Goal: Information Seeking & Learning: Compare options

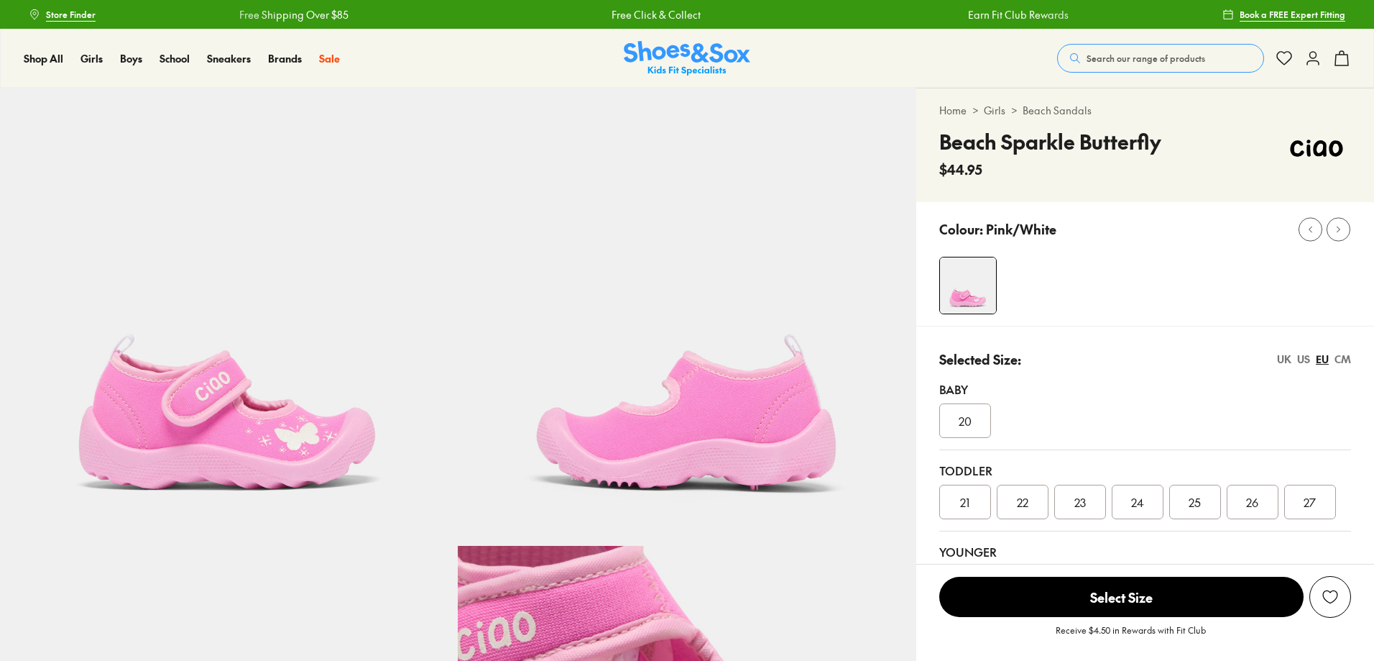
select select "*"
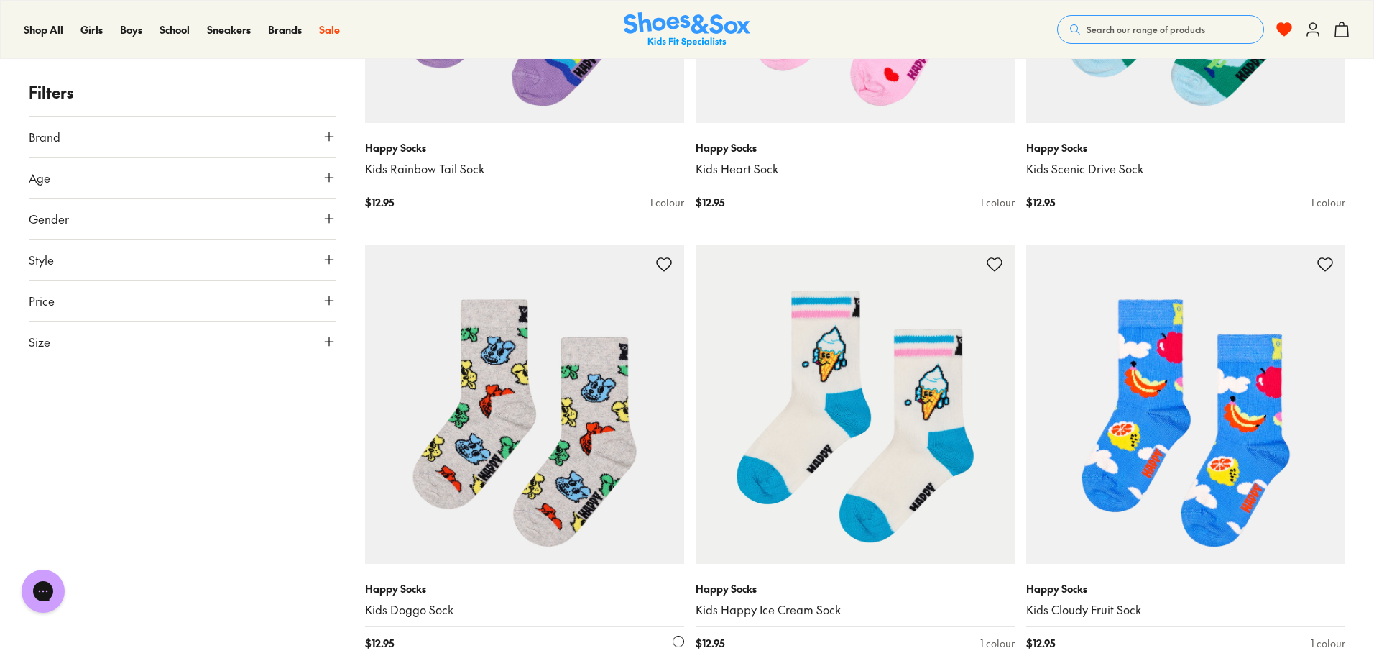
scroll to position [1366, 0]
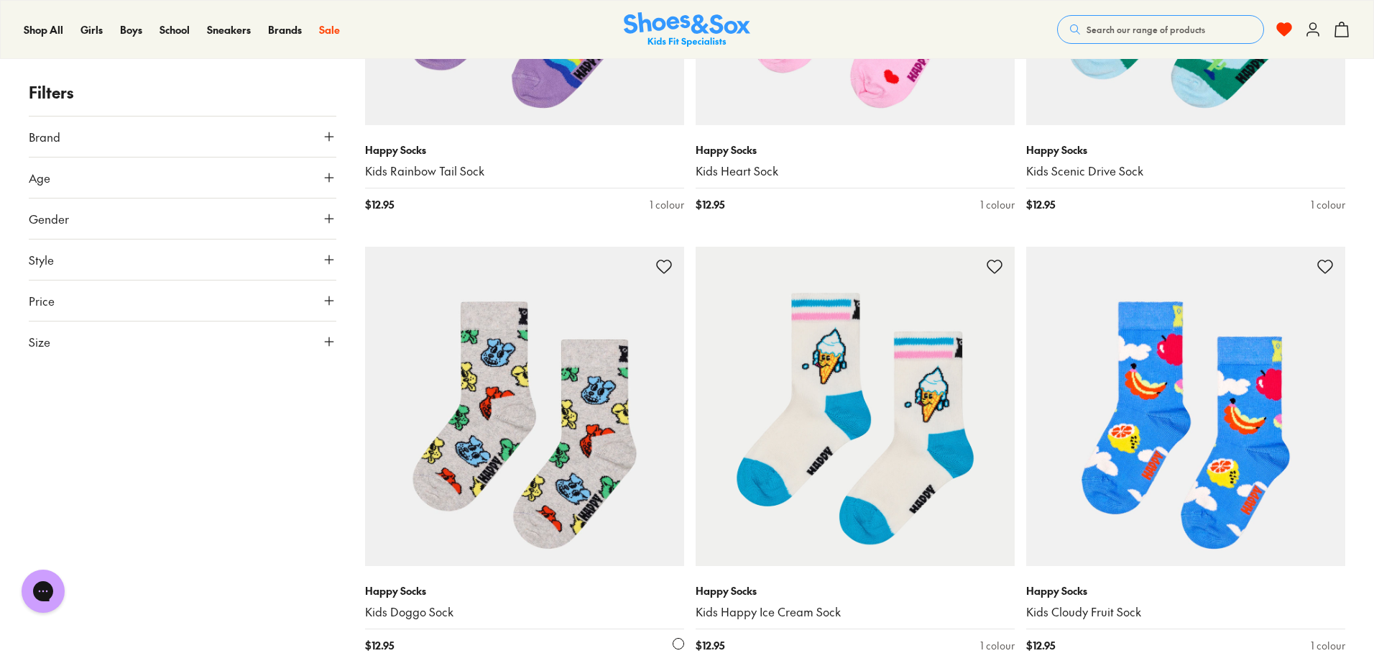
click at [557, 430] on img at bounding box center [524, 406] width 319 height 319
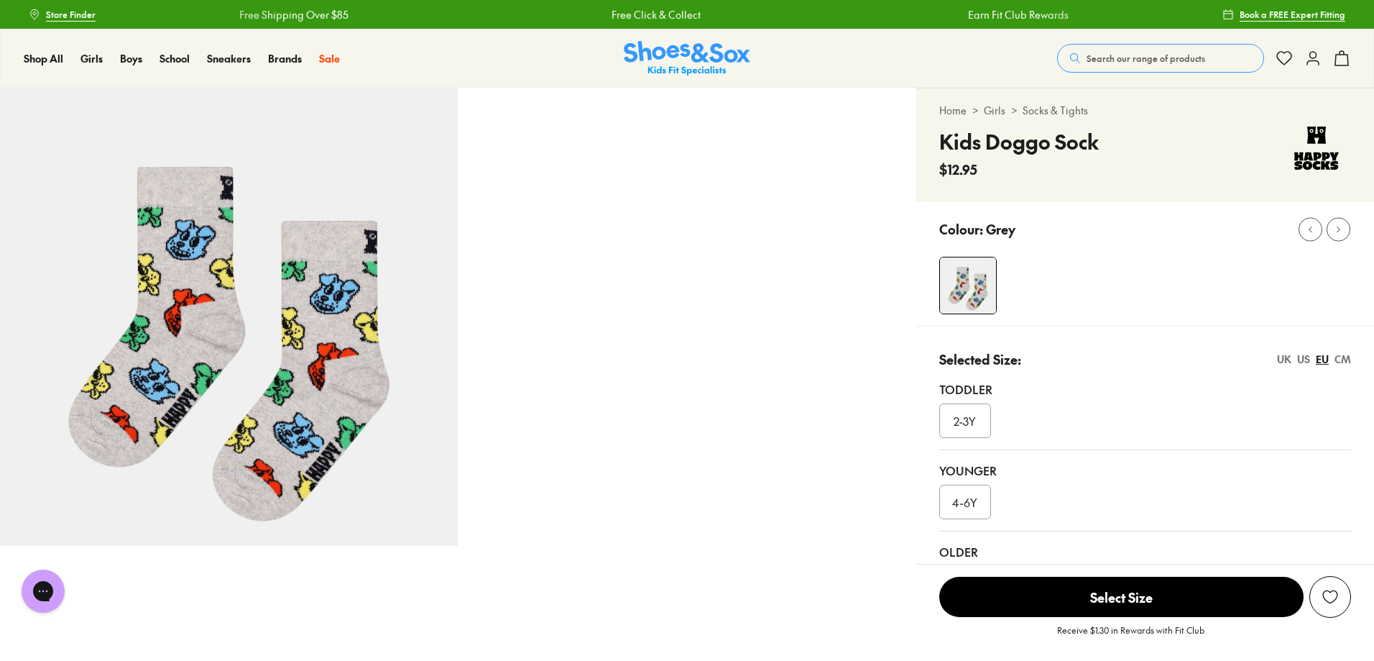
select select "*"
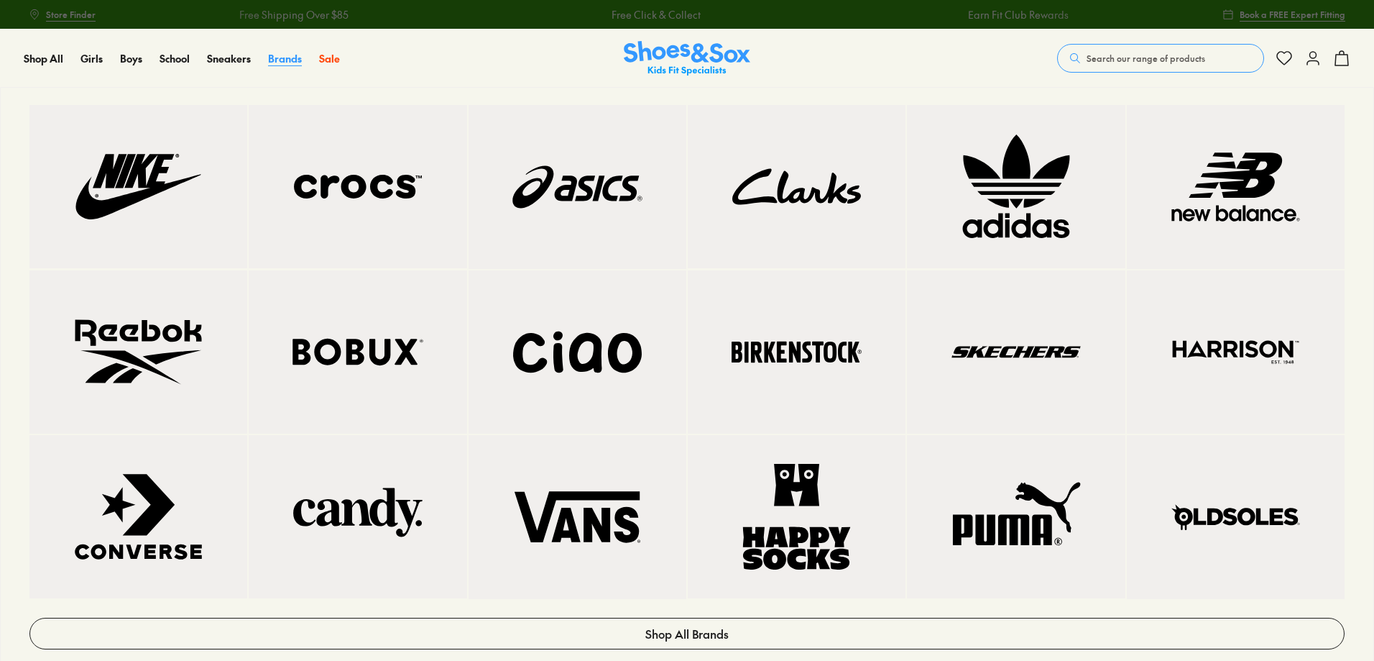
click at [272, 55] on span "Brands" at bounding box center [285, 58] width 34 height 14
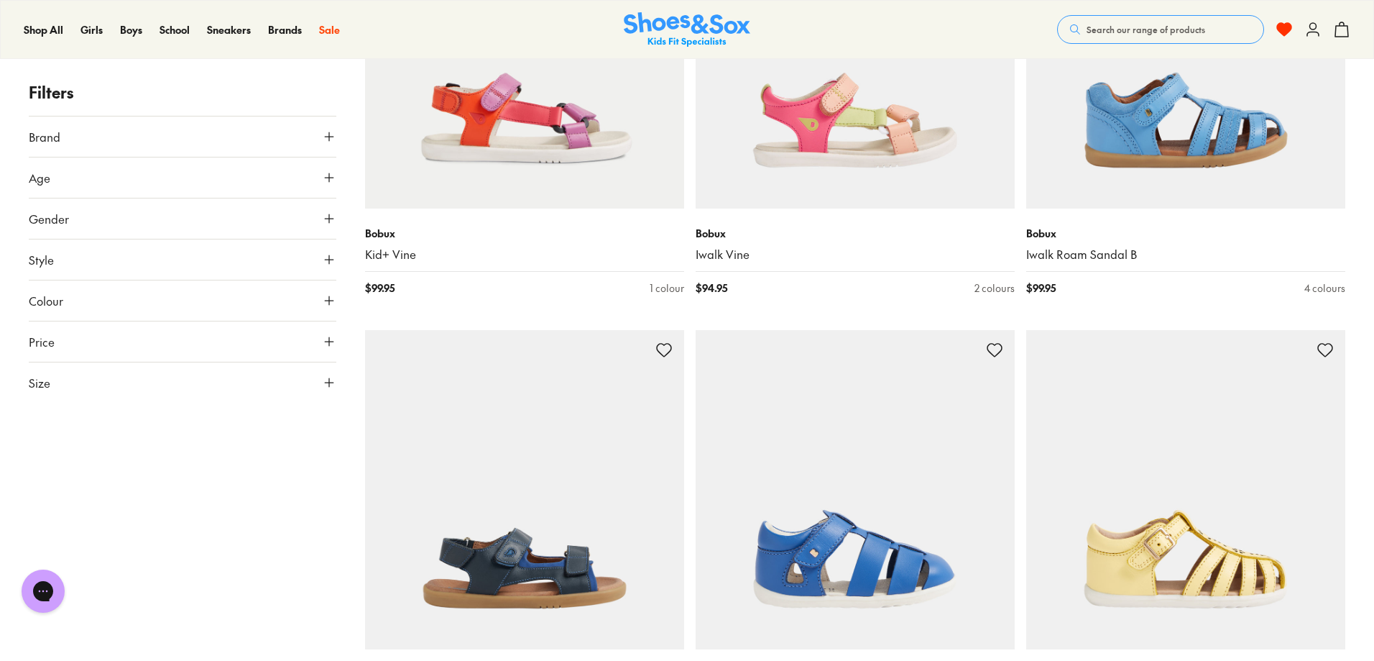
scroll to position [3307, 0]
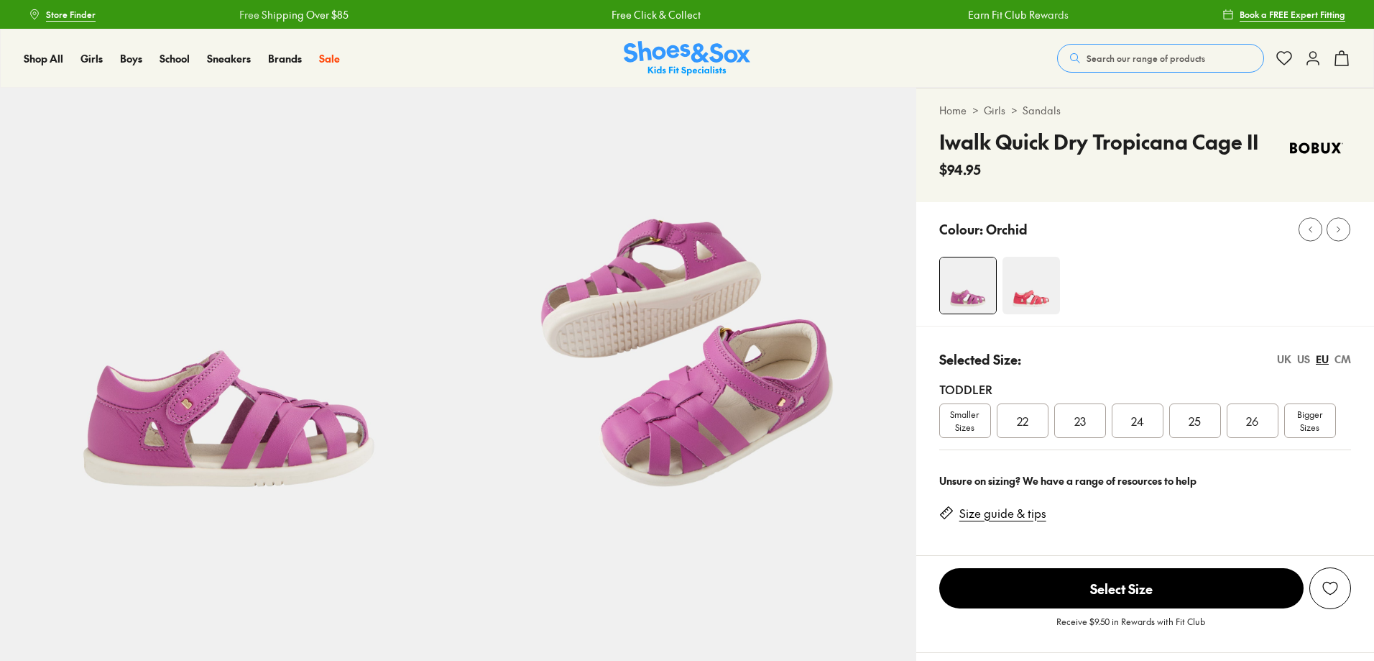
select select "*"
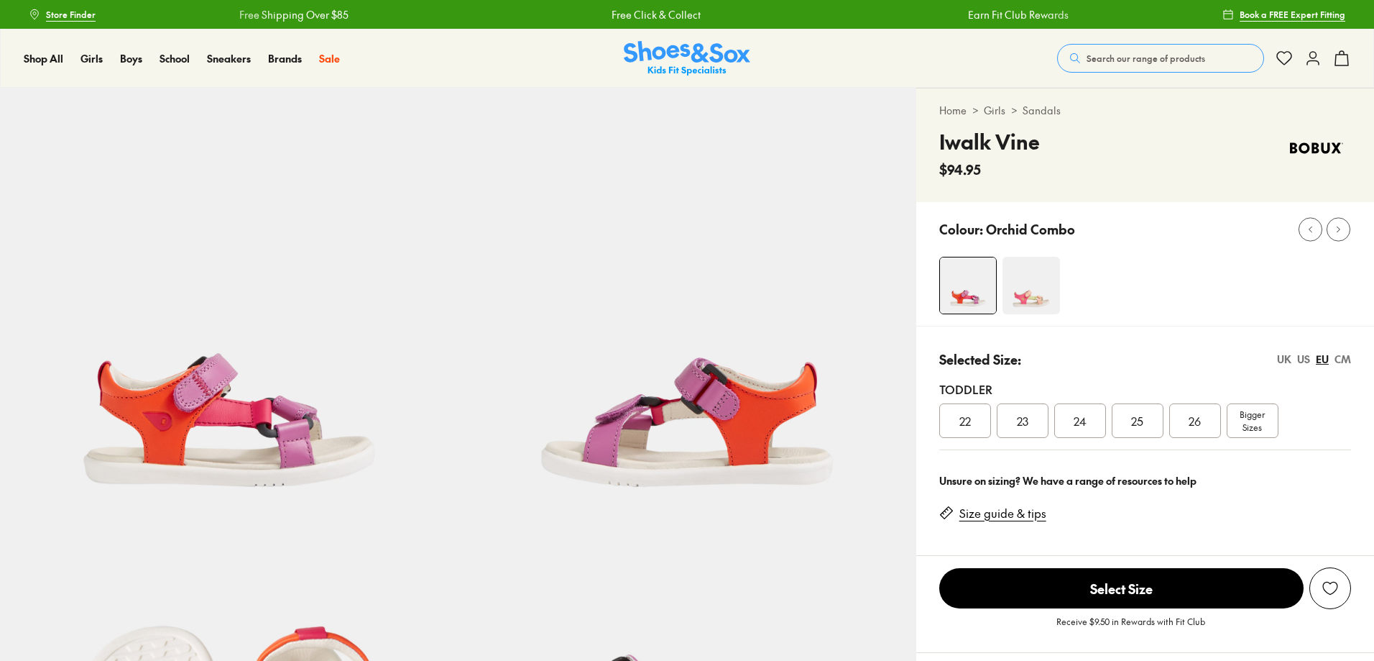
select select "*"
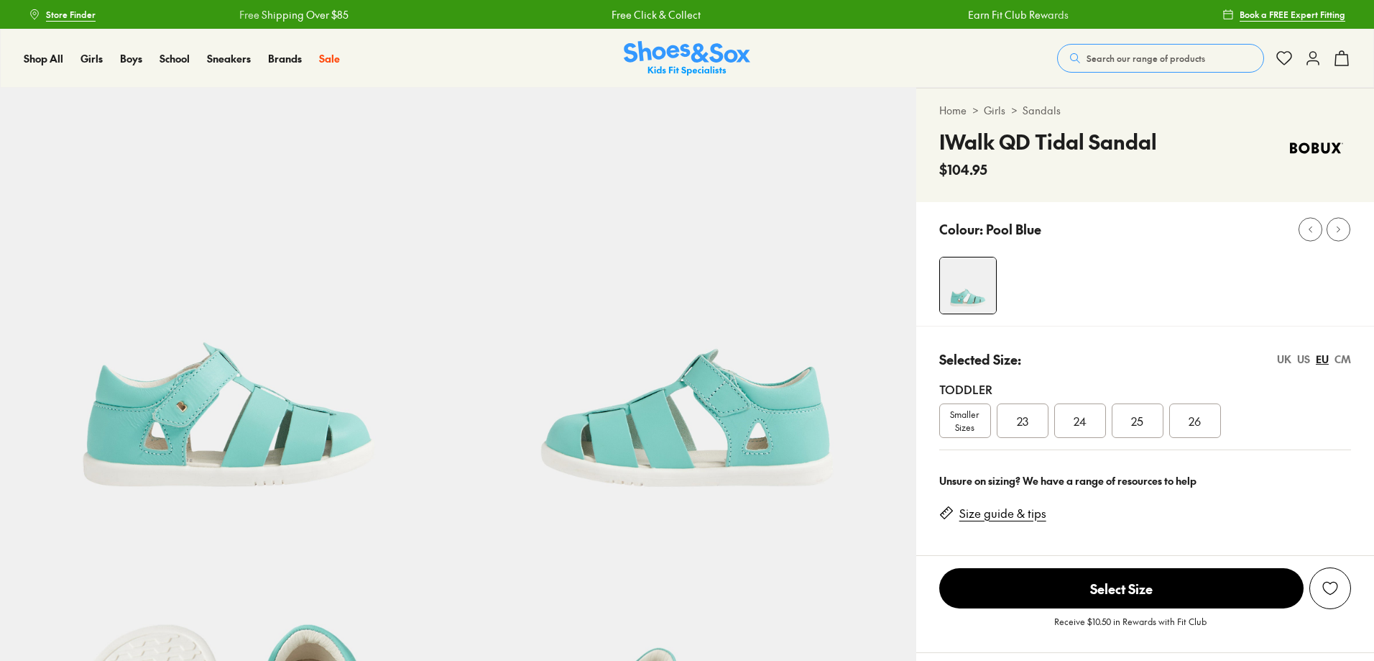
select select "*"
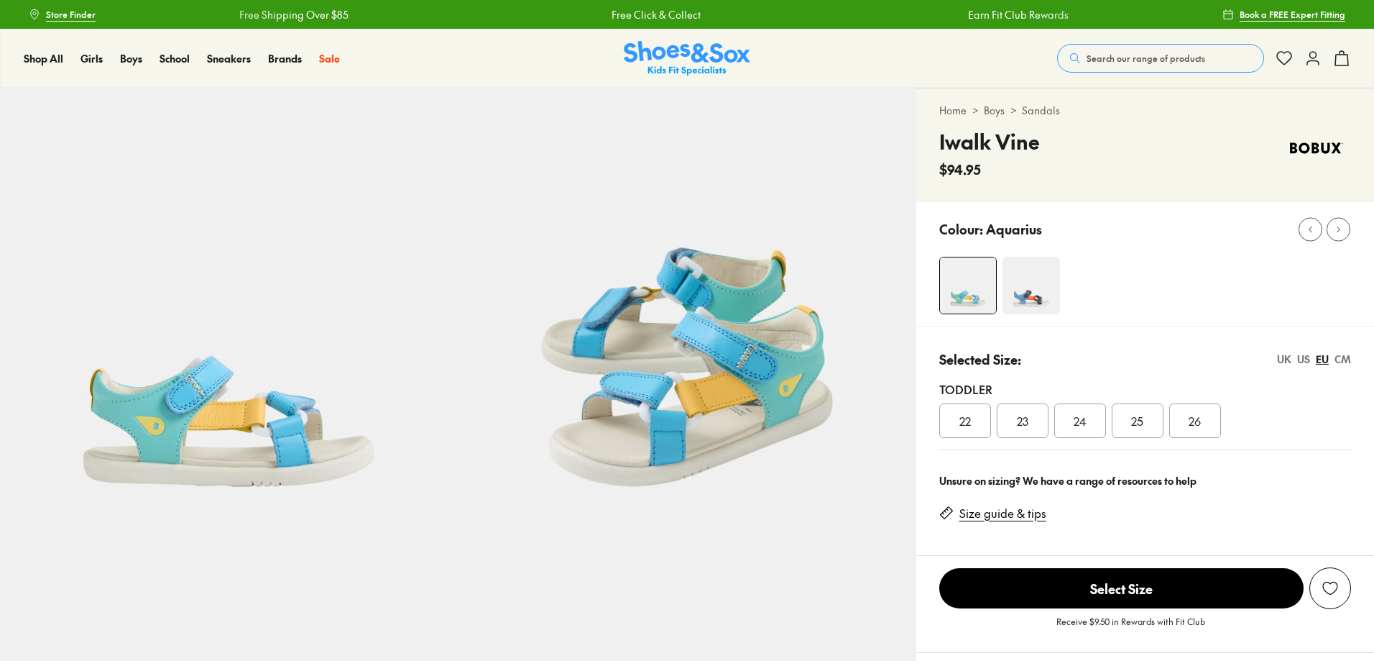
select select "*"
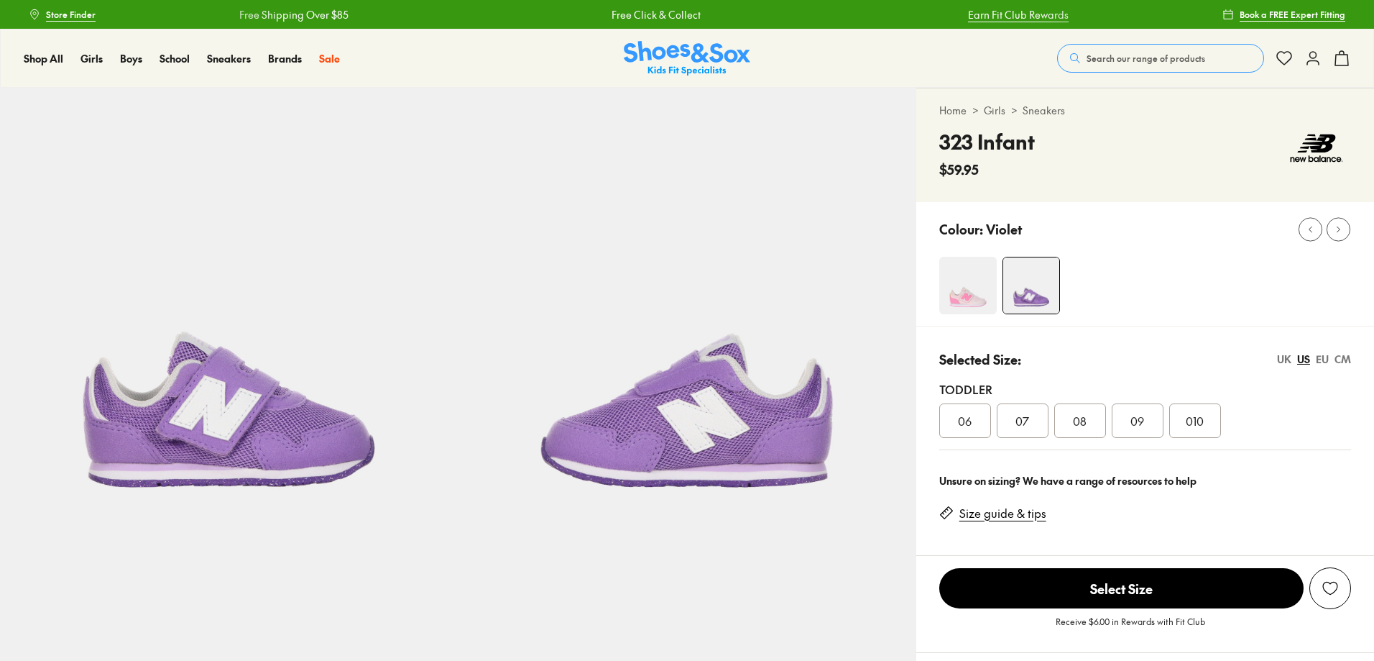
select select "*"
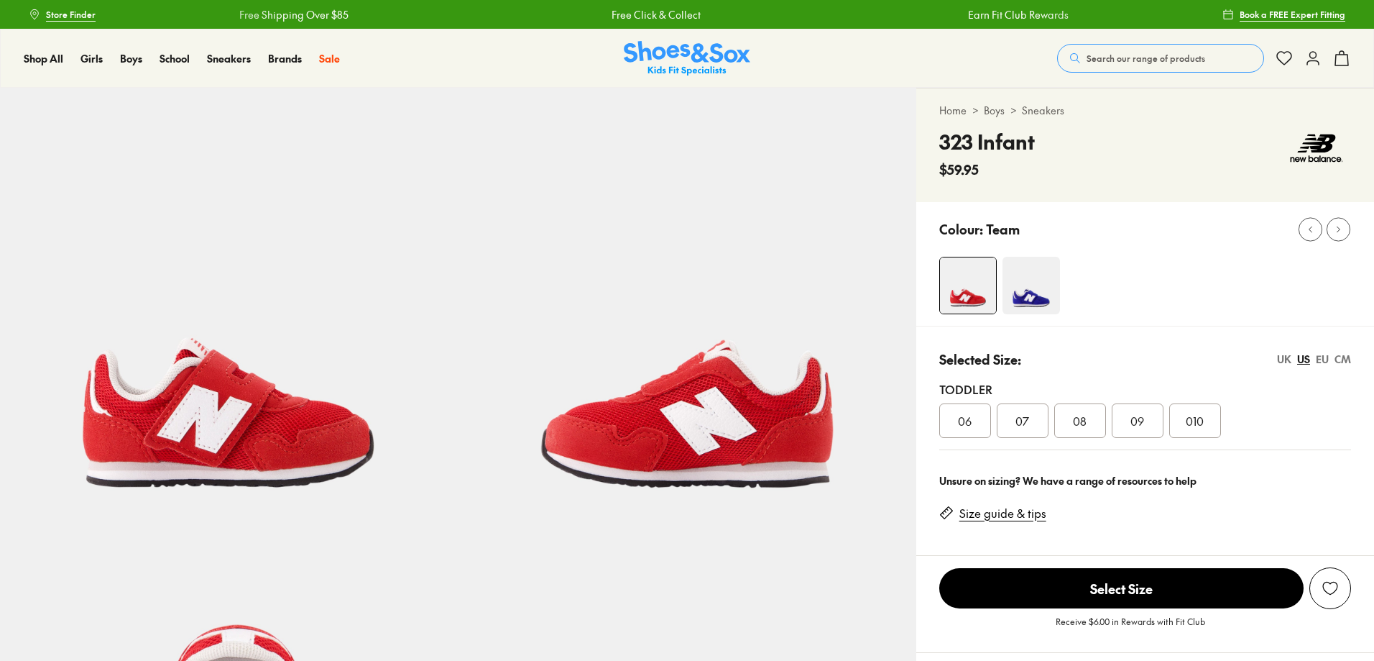
select select "*"
